Goal: Information Seeking & Learning: Learn about a topic

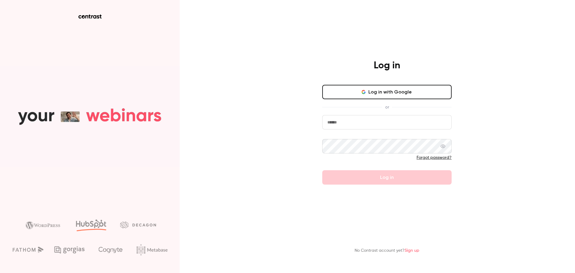
drag, startPoint x: 404, startPoint y: 126, endPoint x: 406, endPoint y: 129, distance: 3.6
click at [404, 126] on input "email" at bounding box center [386, 122] width 129 height 14
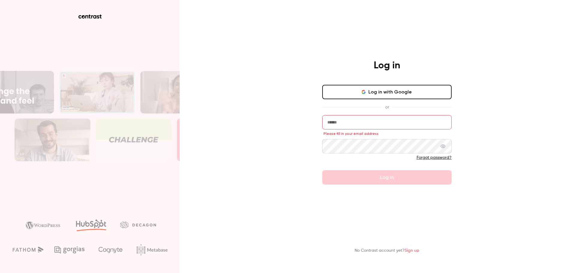
click at [341, 122] on input "email" at bounding box center [386, 122] width 129 height 14
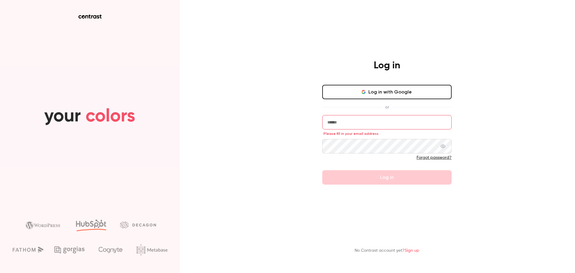
type input "**********"
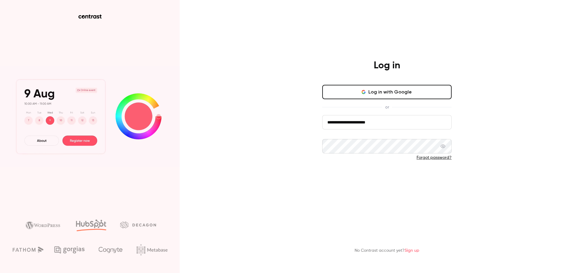
click at [360, 175] on button "Log in" at bounding box center [386, 177] width 129 height 14
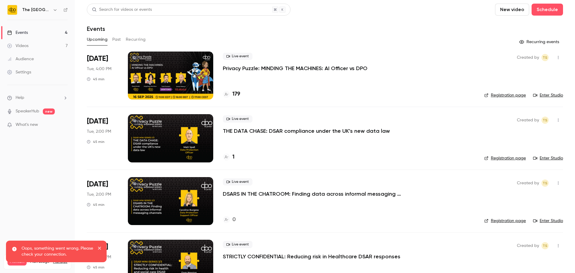
click at [123, 40] on div "Upcoming Past Recurring" at bounding box center [325, 40] width 476 height 10
click at [117, 41] on button "Past" at bounding box center [116, 40] width 9 height 10
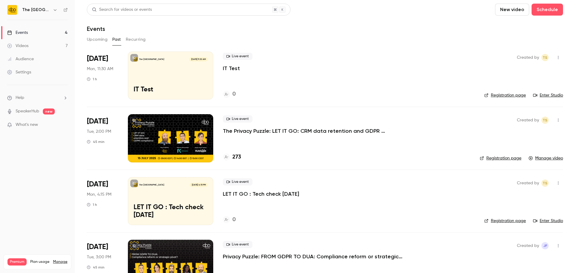
click at [102, 40] on button "Upcoming" at bounding box center [97, 40] width 21 height 10
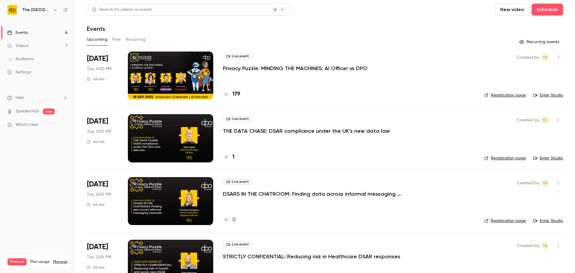
click at [118, 40] on button "Past" at bounding box center [116, 40] width 9 height 10
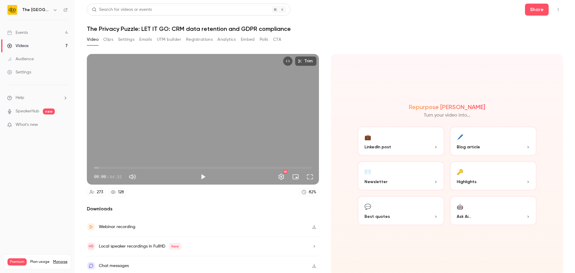
click at [111, 43] on button "Clips" at bounding box center [108, 40] width 10 height 10
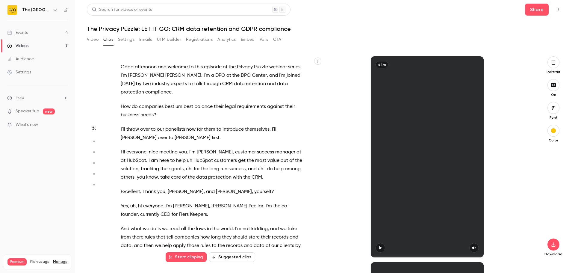
click at [124, 37] on button "Settings" at bounding box center [126, 40] width 16 height 10
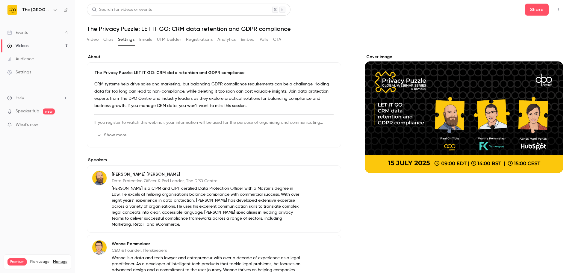
click at [232, 42] on button "Analytics" at bounding box center [227, 40] width 19 height 10
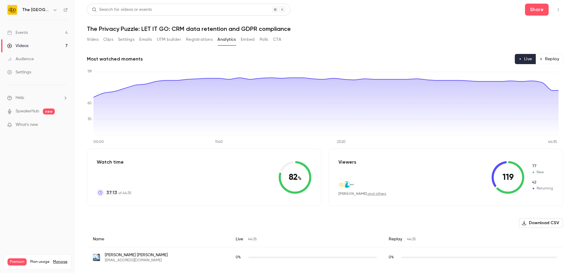
click at [246, 38] on button "Embed" at bounding box center [248, 40] width 14 height 10
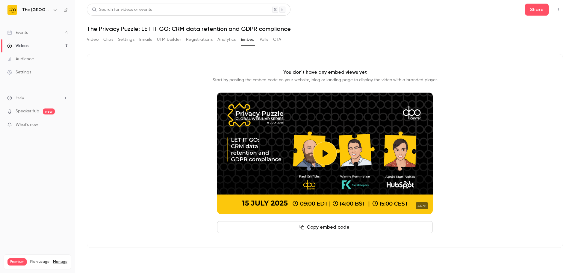
click at [262, 38] on button "Polls" at bounding box center [264, 40] width 9 height 10
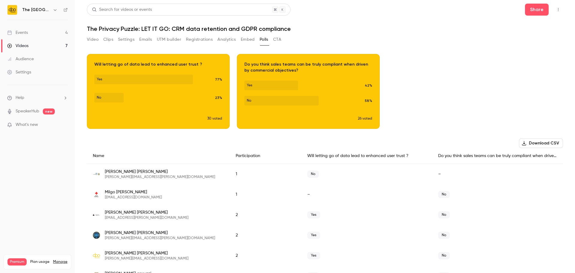
click at [276, 39] on button "CTA" at bounding box center [277, 40] width 8 height 10
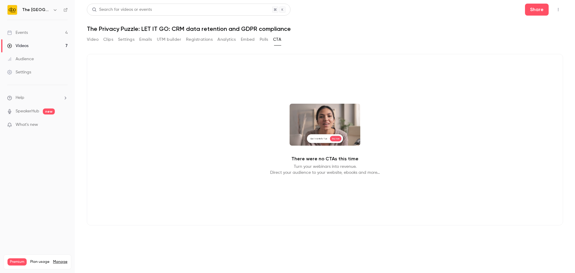
click at [263, 40] on button "Polls" at bounding box center [264, 40] width 9 height 10
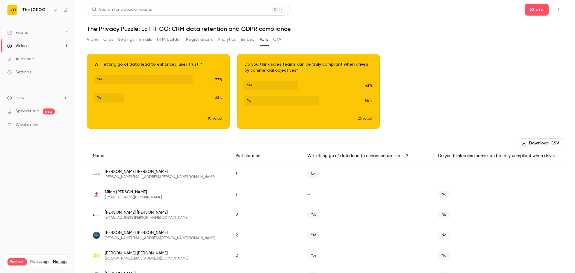
click at [227, 40] on button "Analytics" at bounding box center [227, 40] width 19 height 10
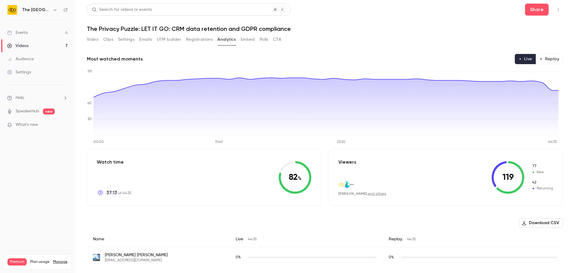
click at [522, 222] on icon "button" at bounding box center [524, 223] width 5 height 5
click at [192, 40] on button "Registrations" at bounding box center [199, 40] width 27 height 10
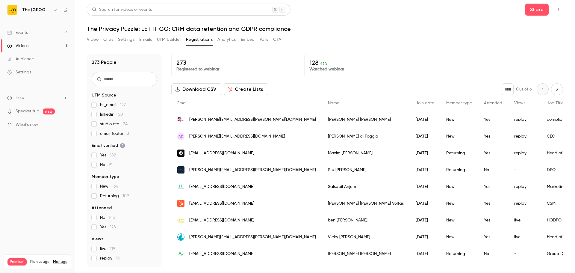
scroll to position [21, 0]
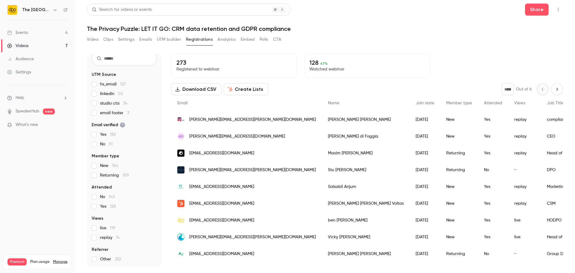
click at [266, 37] on button "Polls" at bounding box center [264, 40] width 9 height 10
